Goal: Navigation & Orientation: Understand site structure

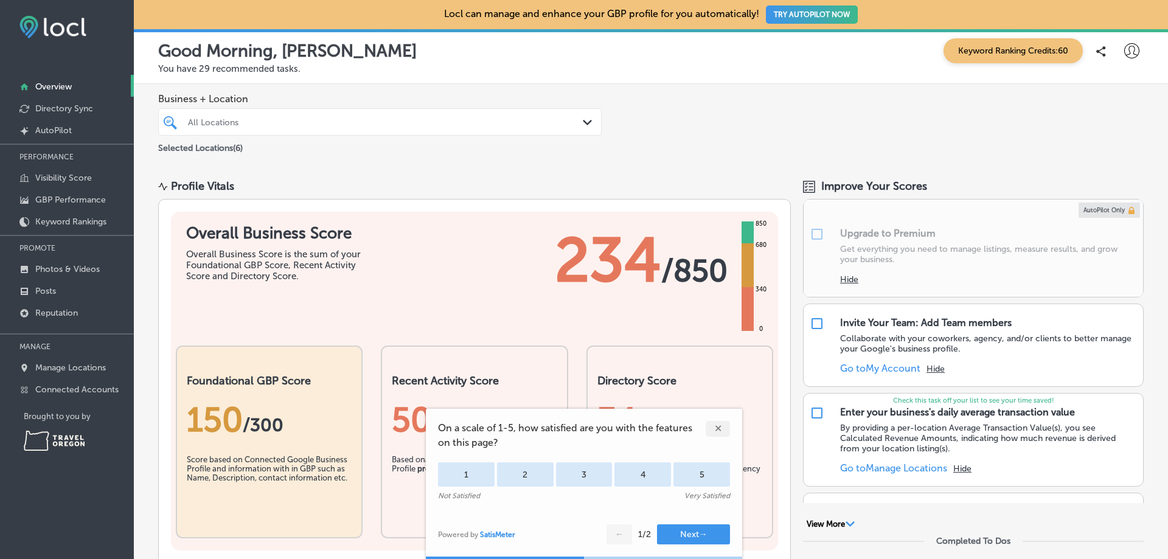
click at [724, 429] on div "✕" at bounding box center [718, 429] width 24 height 16
